Goal: Information Seeking & Learning: Find specific fact

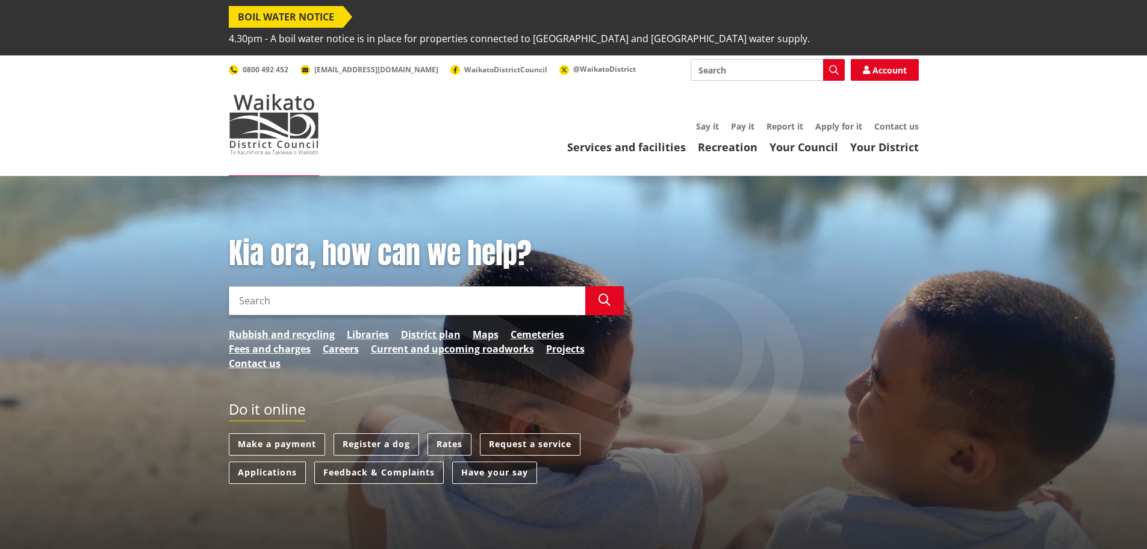
click at [311, 287] on input "Search" at bounding box center [407, 300] width 356 height 29
type input "a"
type input "annual report"
click at [599, 294] on icon "button" at bounding box center [605, 300] width 12 height 12
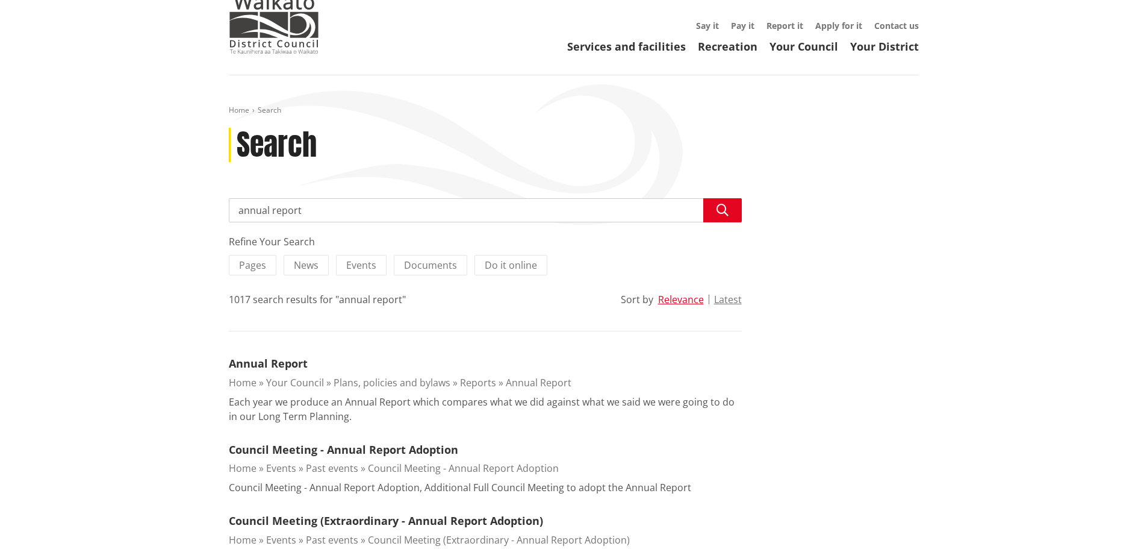
scroll to position [120, 0]
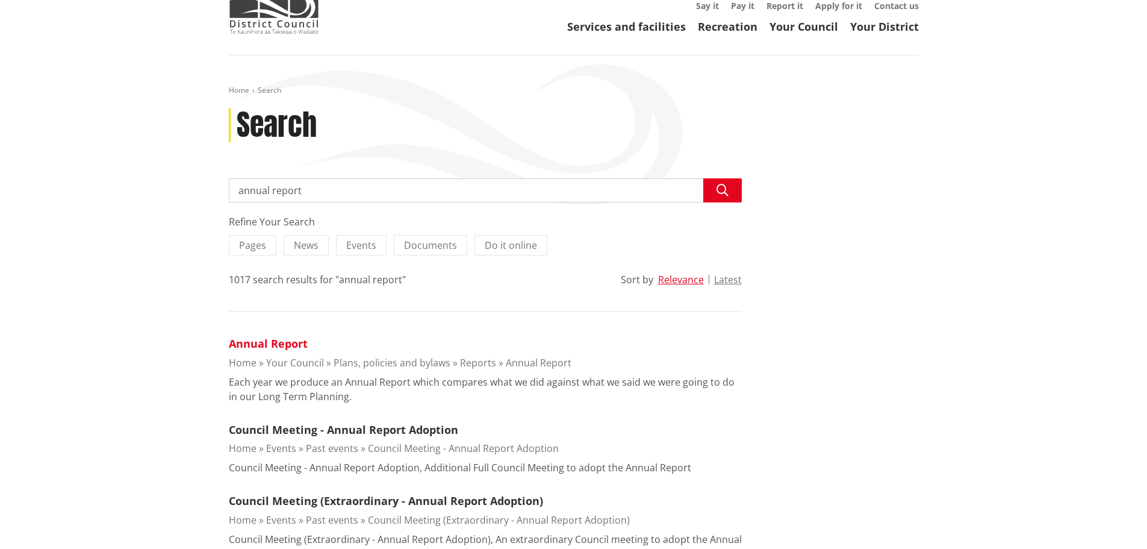
click at [270, 336] on link "Annual Report" at bounding box center [268, 343] width 79 height 14
